Goal: Task Accomplishment & Management: Use online tool/utility

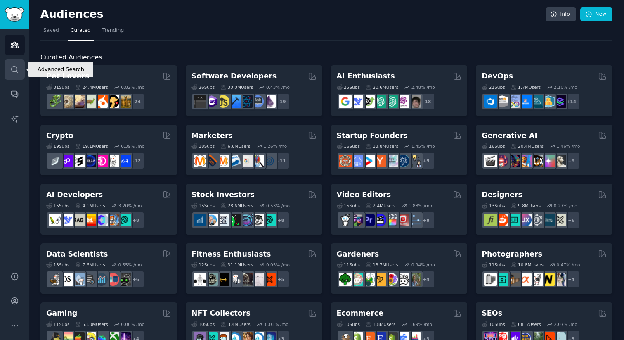
click at [21, 71] on link "Search" at bounding box center [15, 69] width 20 height 20
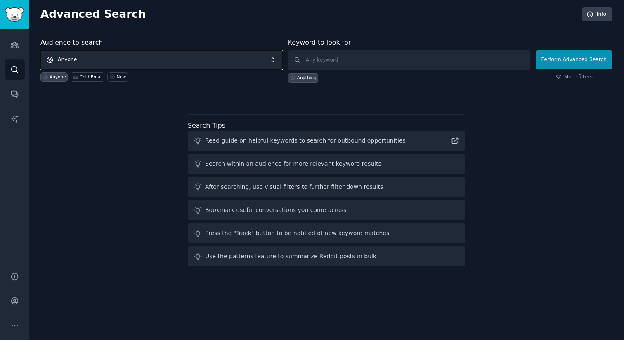
click at [150, 61] on span "Anyone" at bounding box center [161, 59] width 242 height 19
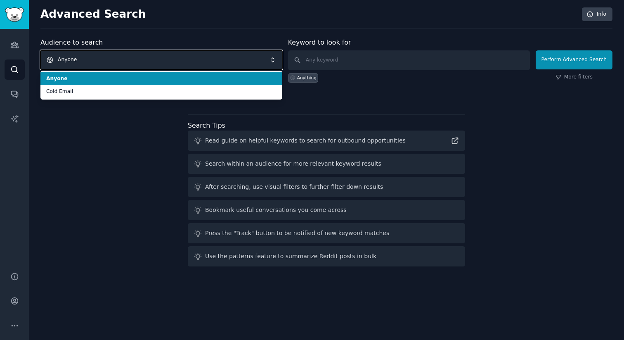
click at [147, 62] on span "Anyone" at bounding box center [161, 59] width 242 height 19
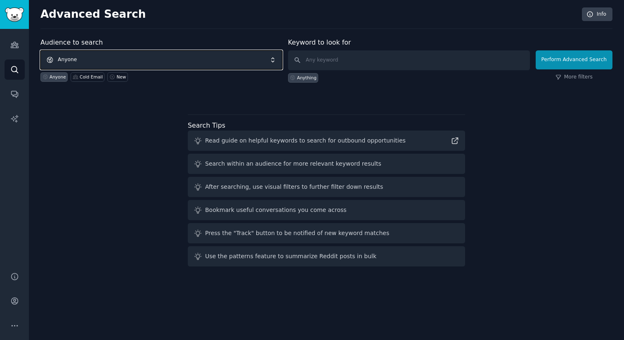
click at [147, 62] on span "Anyone" at bounding box center [161, 59] width 242 height 19
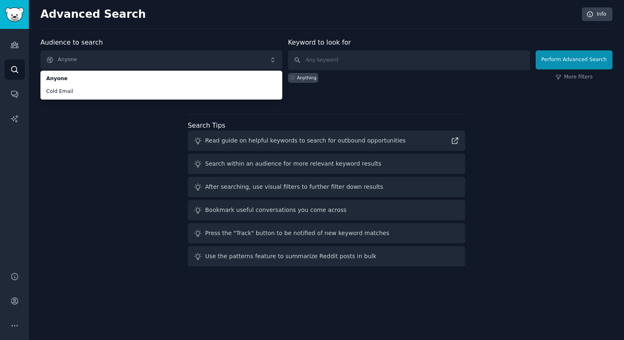
click at [86, 151] on div "Audience to search Anyone Anyone Cold Email Anyone Cold Email New Keyword to lo…" at bounding box center [326, 154] width 572 height 232
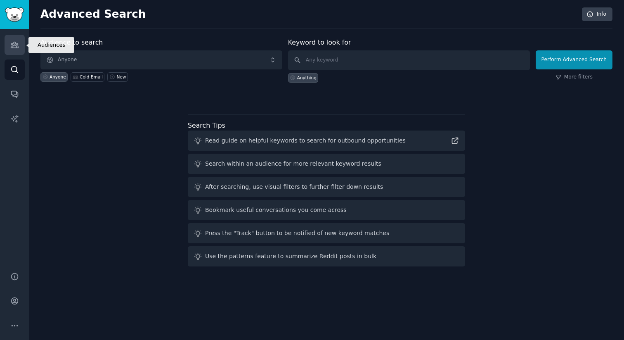
click at [19, 51] on link "Audiences" at bounding box center [15, 45] width 20 height 20
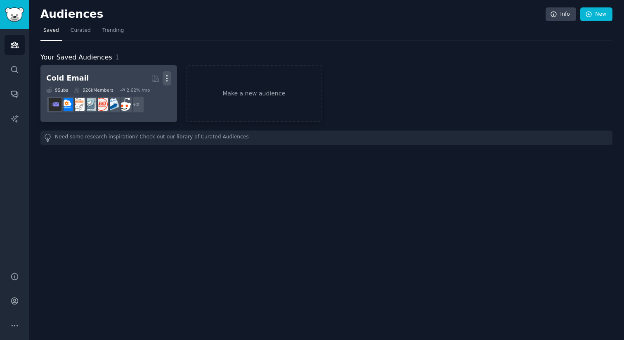
click at [168, 79] on icon "button" at bounding box center [167, 78] width 9 height 9
click at [150, 98] on p "Delete" at bounding box center [144, 95] width 19 height 9
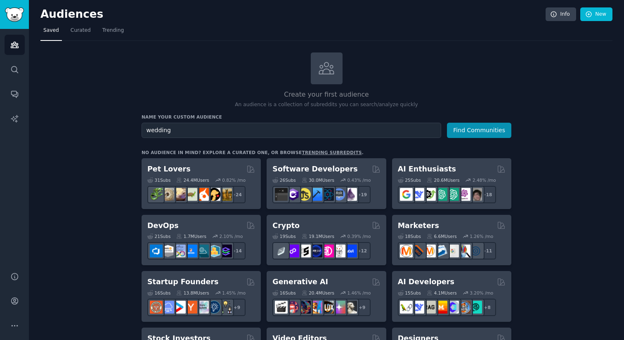
type input "wedding"
click at [447, 123] on button "Find Communities" at bounding box center [479, 130] width 64 height 15
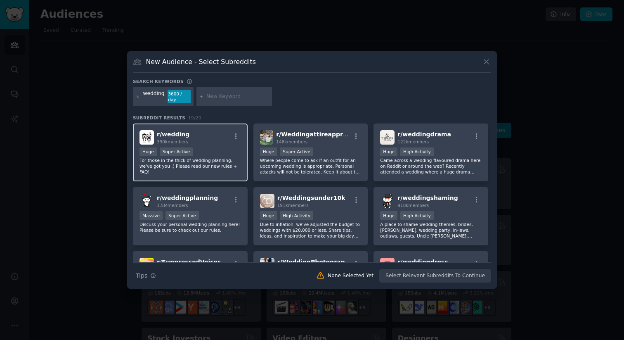
click at [216, 164] on p "For those in the thick of wedding planning, we've got you :) Please read our ne…" at bounding box center [189, 165] width 101 height 17
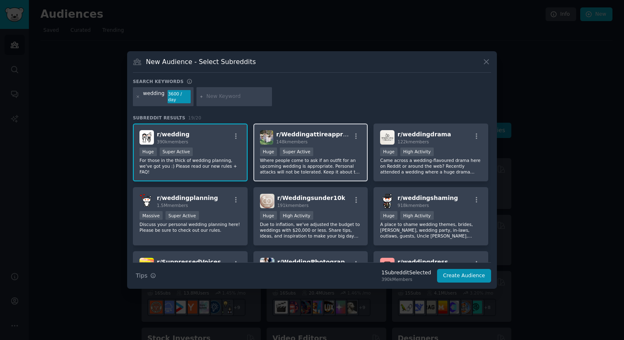
scroll to position [20, 0]
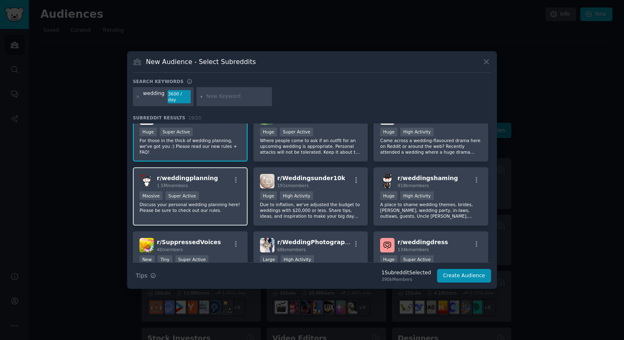
click at [216, 186] on div "r/ weddingplanning 1.5M members" at bounding box center [189, 181] width 101 height 14
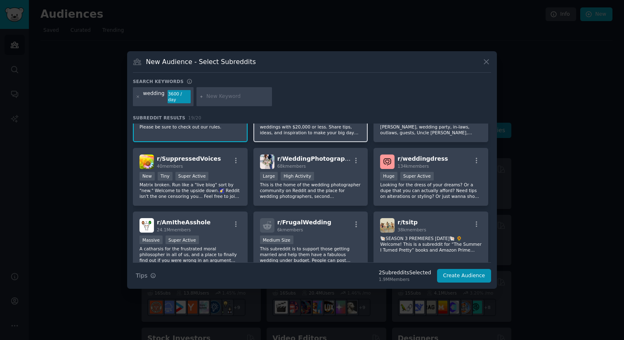
scroll to position [104, 0]
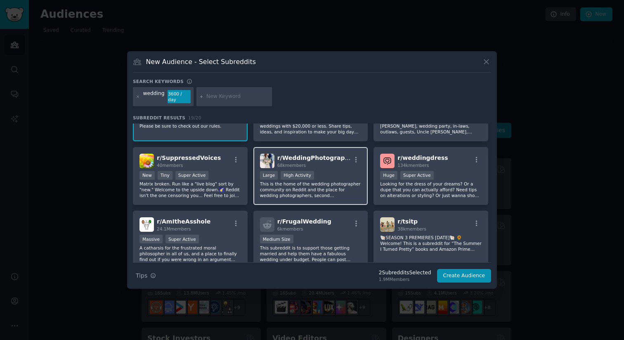
click at [337, 194] on p "This is the home of the wedding photographer community on Reddit and the place …" at bounding box center [310, 189] width 101 height 17
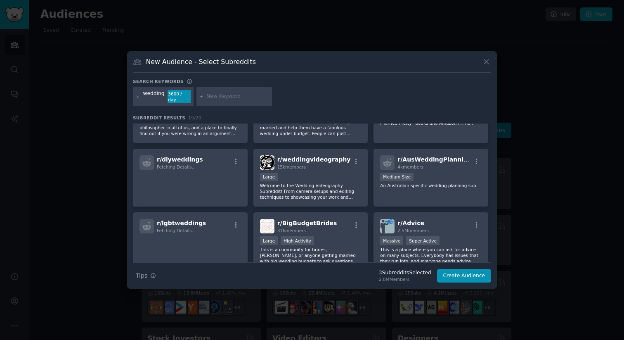
scroll to position [233, 0]
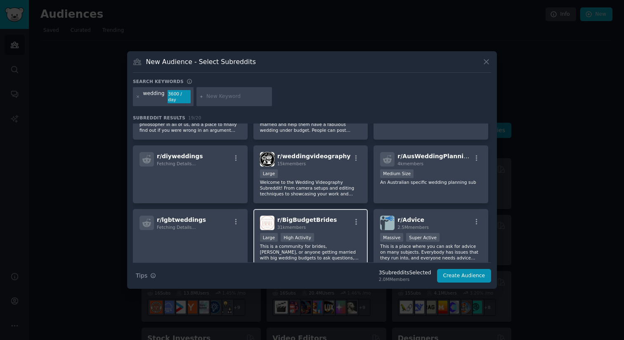
click at [328, 223] on div "r/ BigBudgetBrides 31k members" at bounding box center [310, 222] width 101 height 14
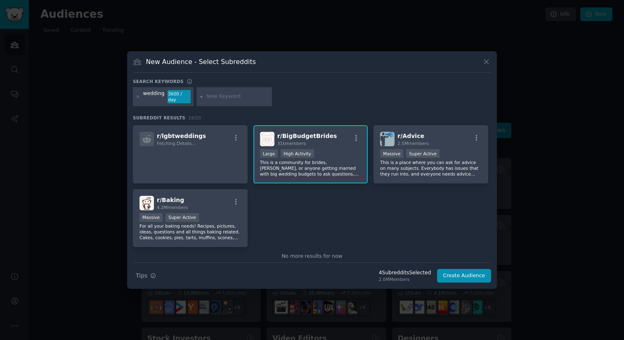
scroll to position [330, 0]
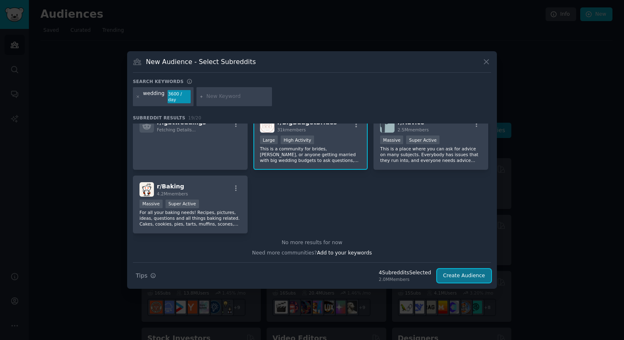
click at [452, 276] on button "Create Audience" at bounding box center [464, 276] width 54 height 14
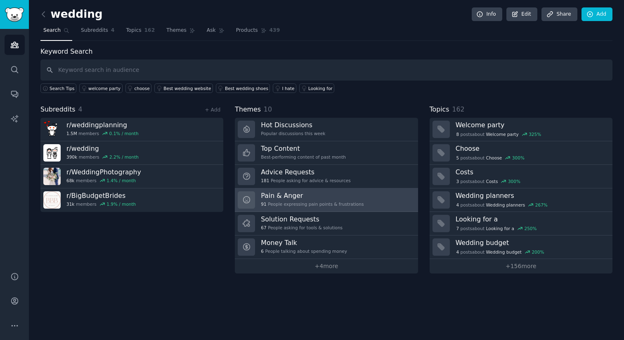
click at [275, 194] on h3 "Pain & Anger" at bounding box center [312, 195] width 103 height 9
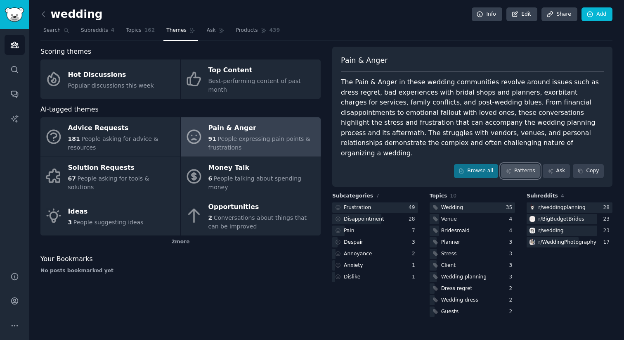
click at [521, 164] on link "Patterns" at bounding box center [520, 171] width 39 height 14
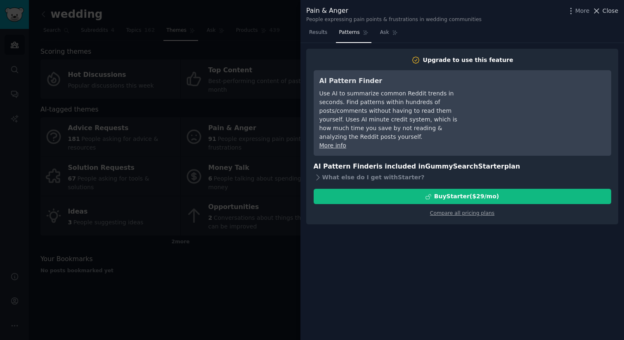
click at [598, 13] on icon at bounding box center [596, 11] width 9 height 9
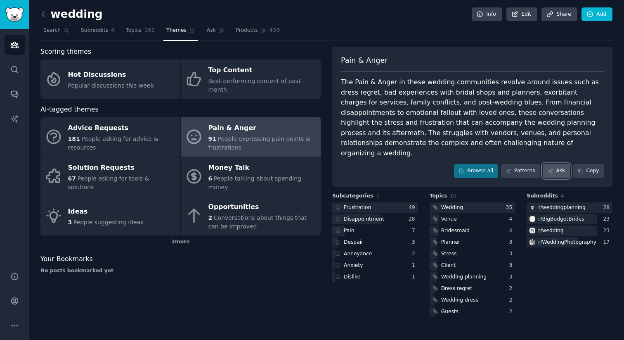
click at [553, 168] on icon at bounding box center [550, 171] width 6 height 6
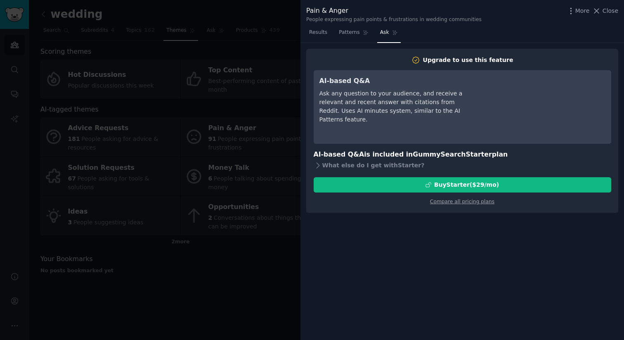
click at [219, 285] on div at bounding box center [312, 170] width 624 height 340
